Goal: Transaction & Acquisition: Book appointment/travel/reservation

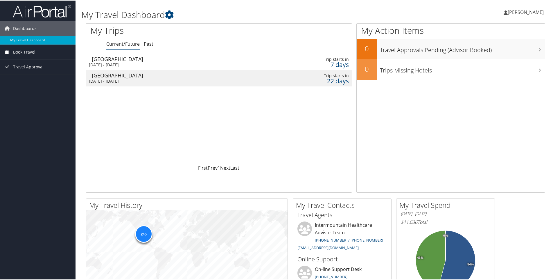
click at [23, 51] on span "Book Travel" at bounding box center [24, 51] width 22 height 15
click at [31, 73] on link "Book/Manage Online Trips" at bounding box center [38, 71] width 76 height 9
click at [32, 72] on link "Book/Manage Online Trips" at bounding box center [38, 71] width 76 height 9
